Goal: Task Accomplishment & Management: Complete application form

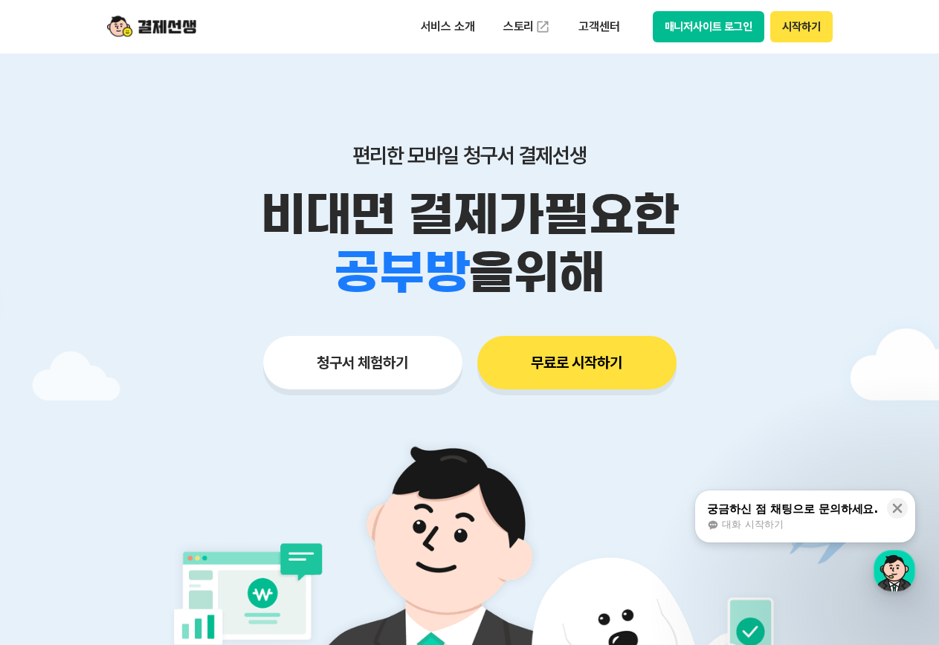
click at [450, 24] on button "시작하기" at bounding box center [801, 26] width 62 height 31
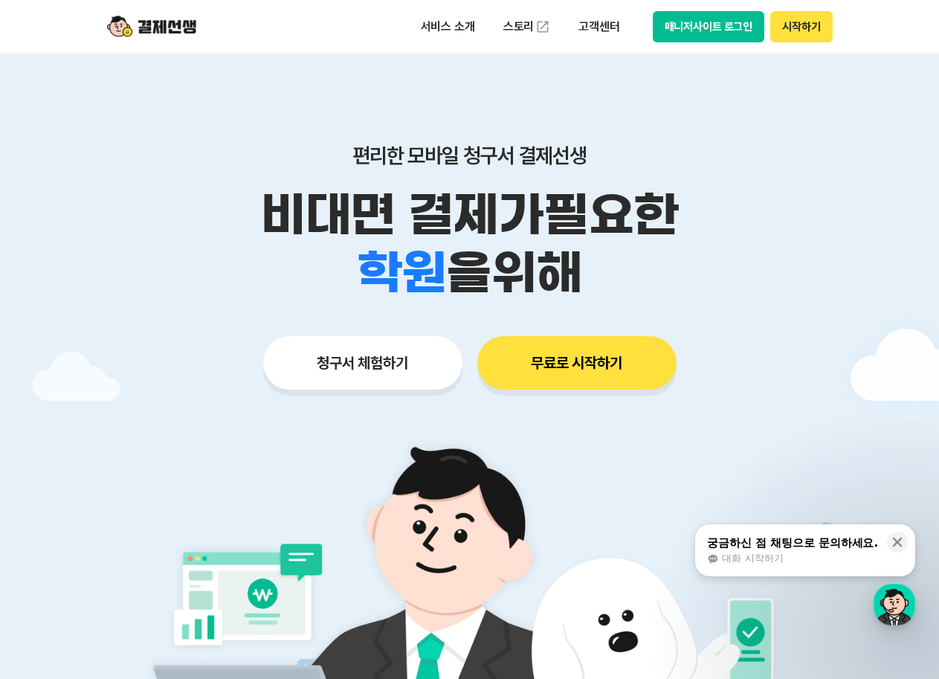
click at [789, 27] on button "시작하기" at bounding box center [801, 26] width 62 height 31
click at [805, 26] on button "시작하기" at bounding box center [801, 26] width 62 height 31
click at [763, 200] on p "비대면 결제가 필요한" at bounding box center [469, 215] width 761 height 58
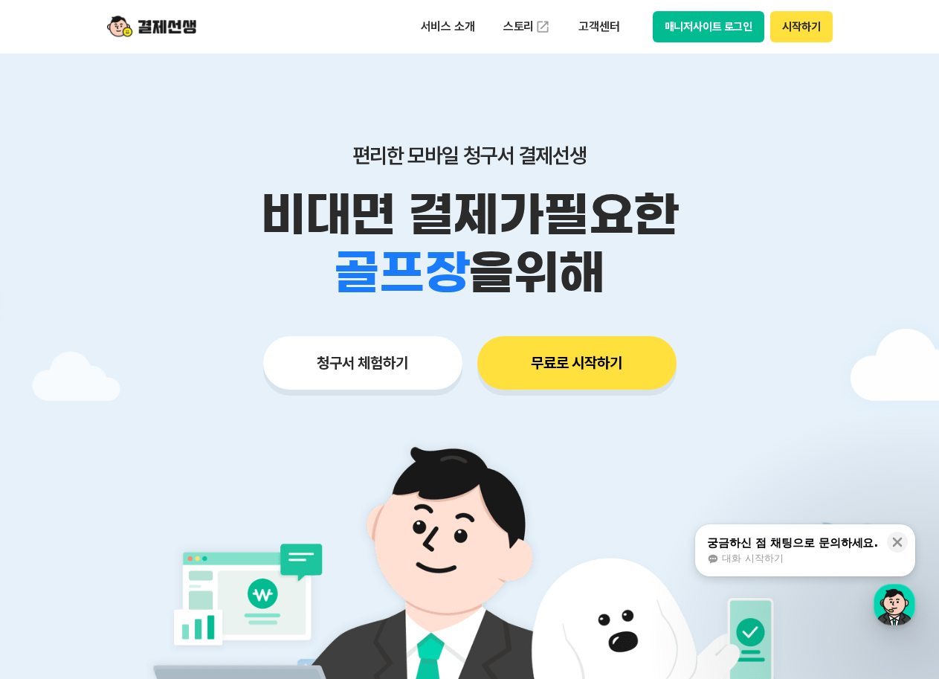
click at [265, 81] on div "편리한 모바일 청구서 결제선생 비대면 결제가 필요한 학원 공부방 호텔 쇼핑몰 병원 배달 보험사 항공사 골프장 을 위해 청구서 체험하기 무료로 …" at bounding box center [469, 237] width 761 height 367
click at [792, 32] on button "시작하기" at bounding box center [801, 26] width 62 height 31
